Goal: Feedback & Contribution: Submit feedback/report problem

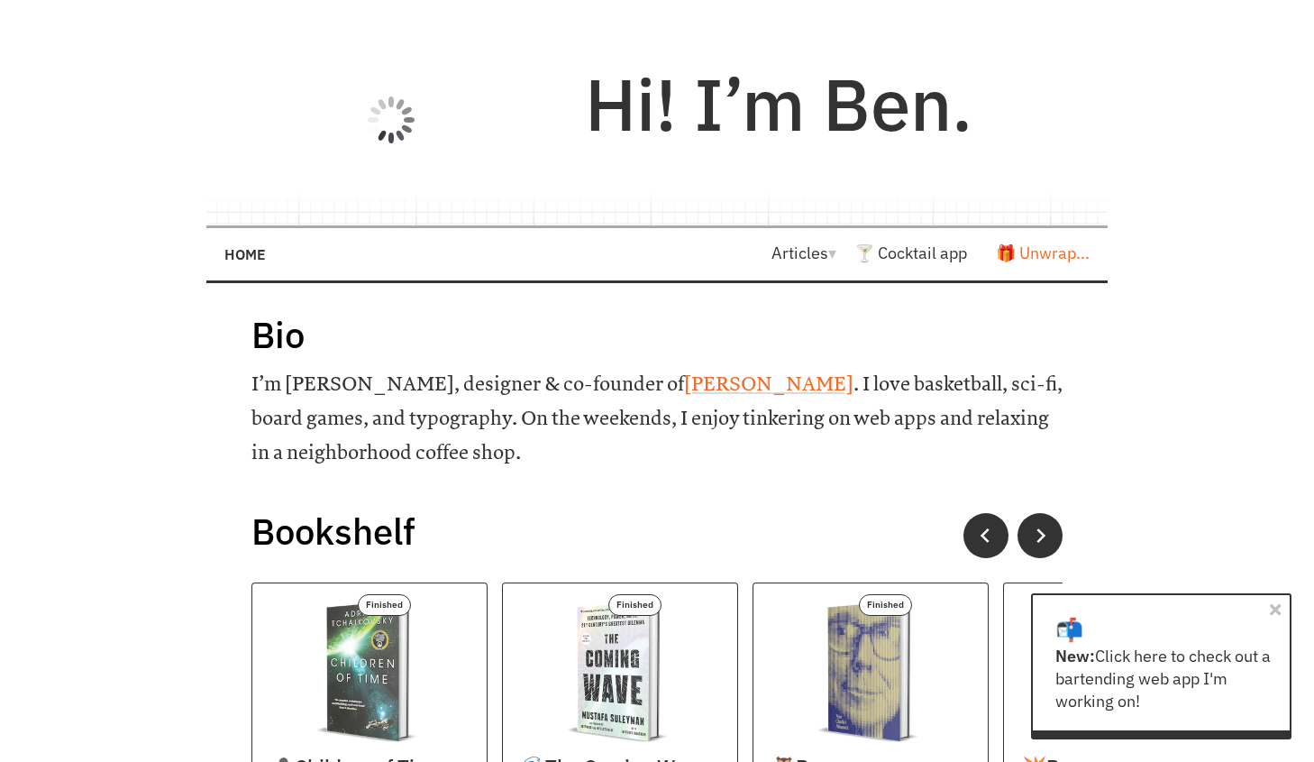
click at [1046, 256] on link "🎁 Unwrap..." at bounding box center [1043, 252] width 94 height 21
click at [918, 253] on link "🍸 Cocktail app" at bounding box center [910, 252] width 113 height 21
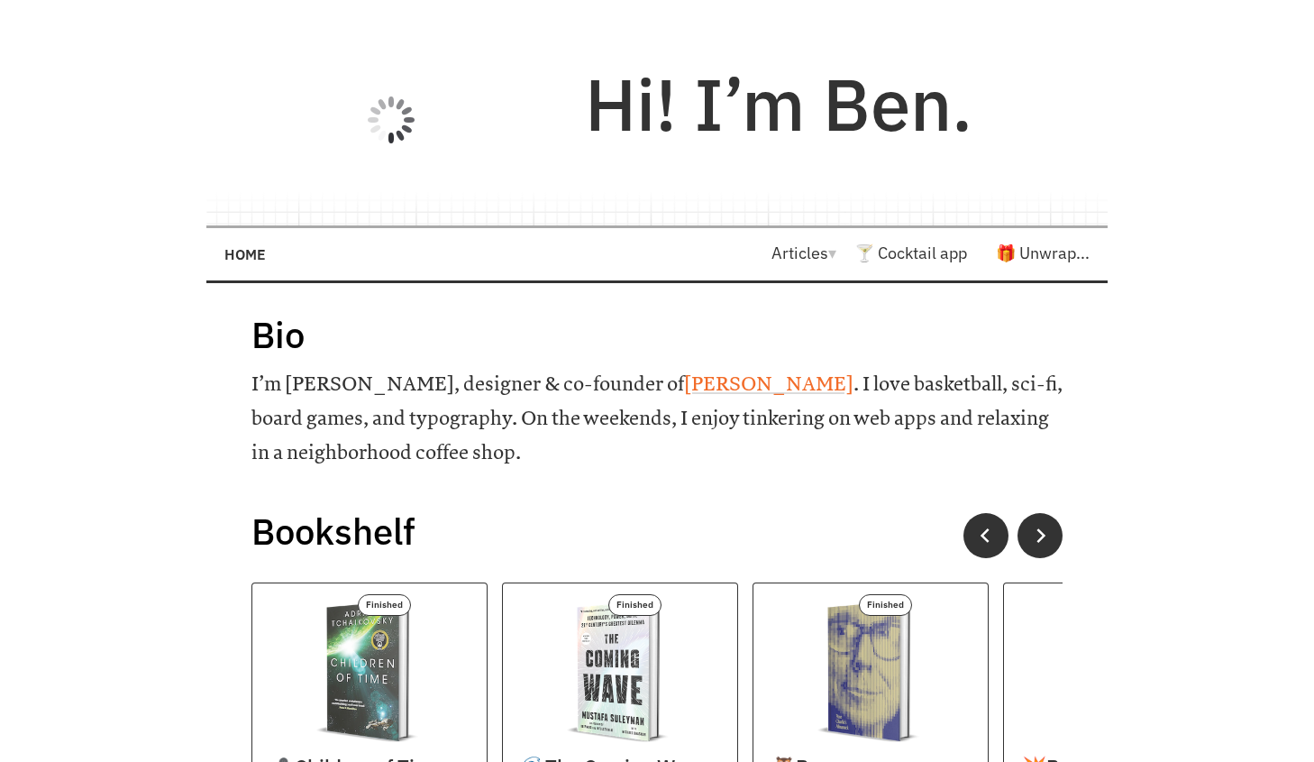
click at [815, 257] on link "Articles ▾" at bounding box center [813, 252] width 83 height 21
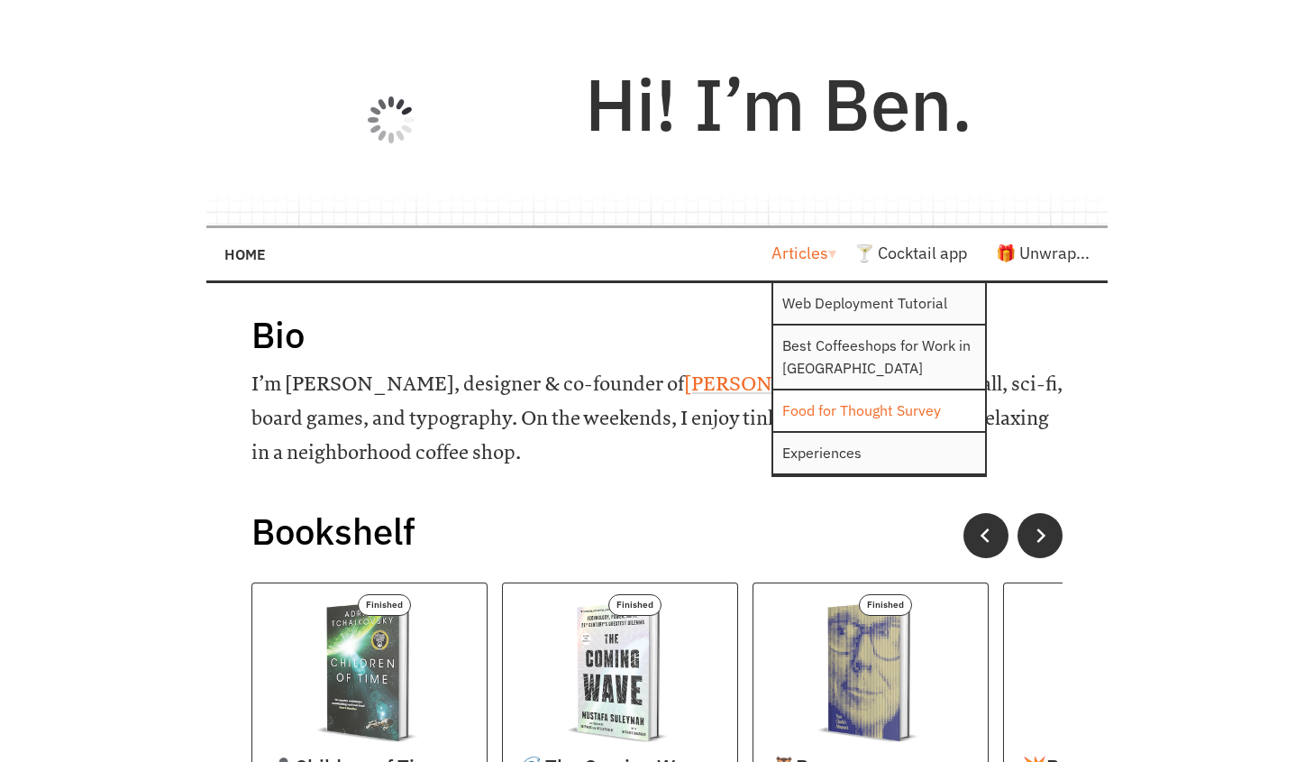
click at [880, 404] on link "Food for Thought Survey" at bounding box center [879, 410] width 212 height 41
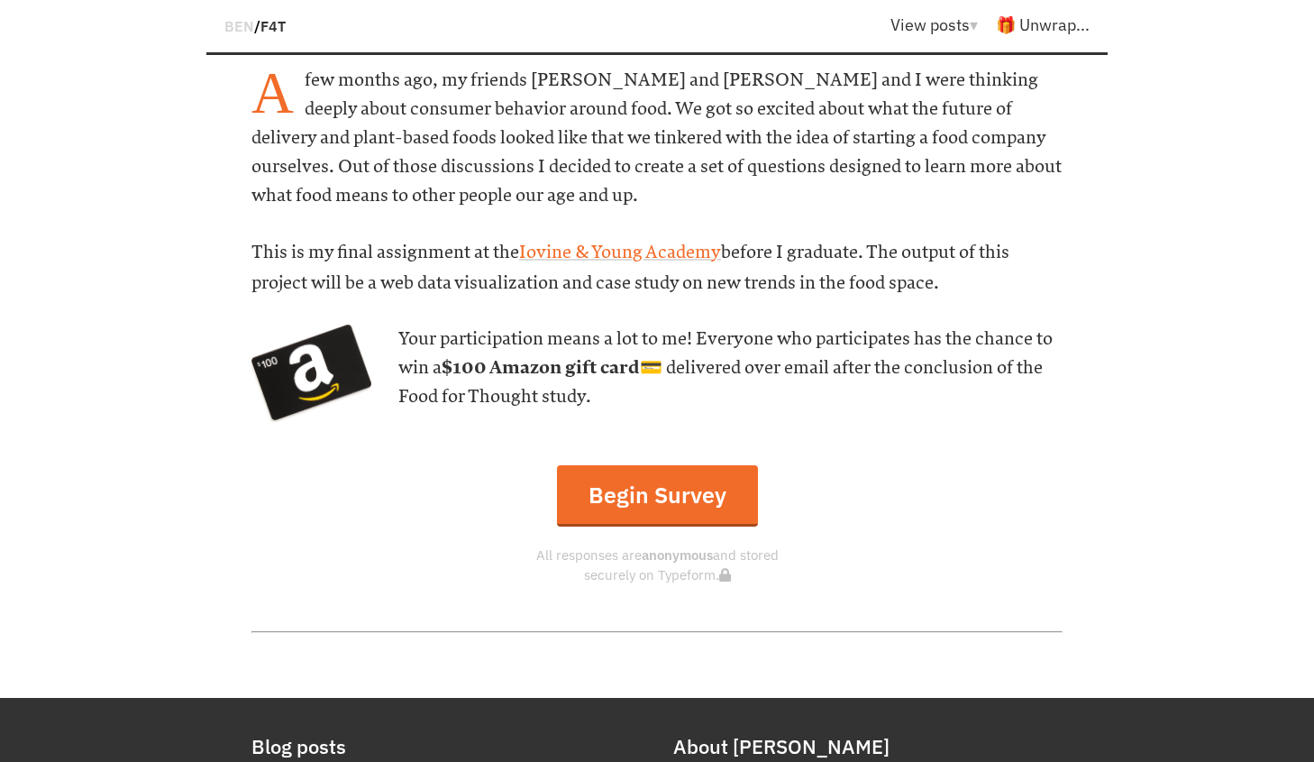
scroll to position [815, 0]
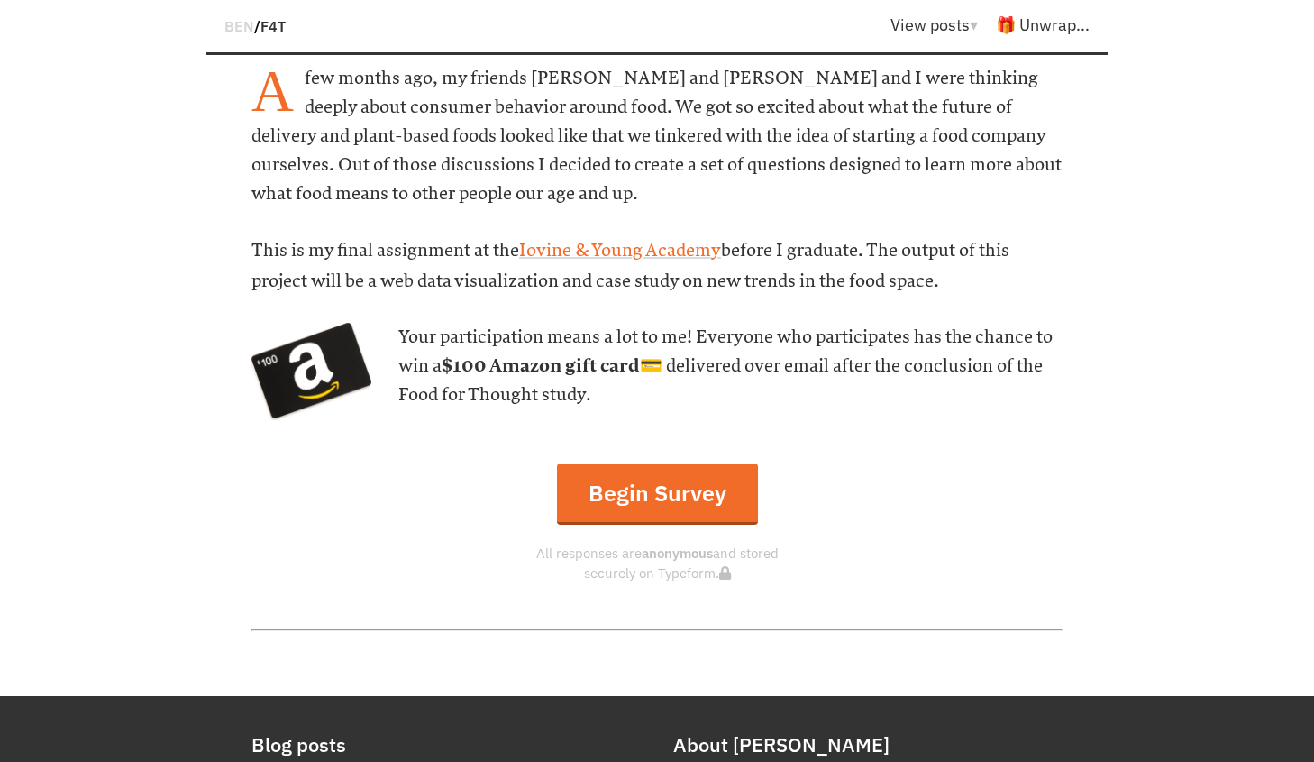
click at [681, 488] on link "Begin Survey" at bounding box center [657, 493] width 201 height 61
